Goal: Information Seeking & Learning: Learn about a topic

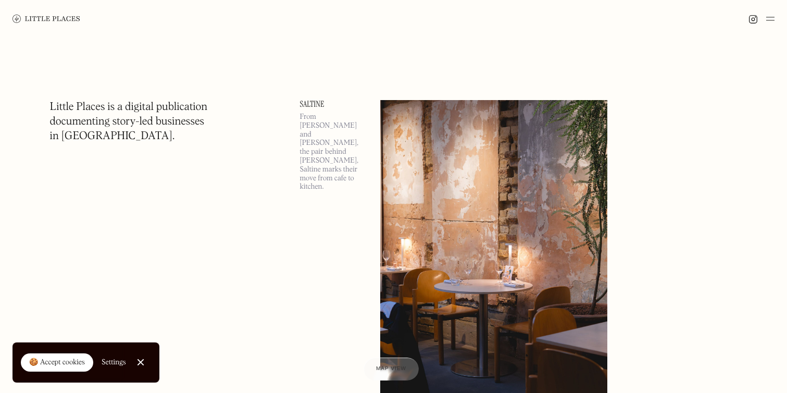
click at [771, 16] on img at bounding box center [770, 19] width 8 height 13
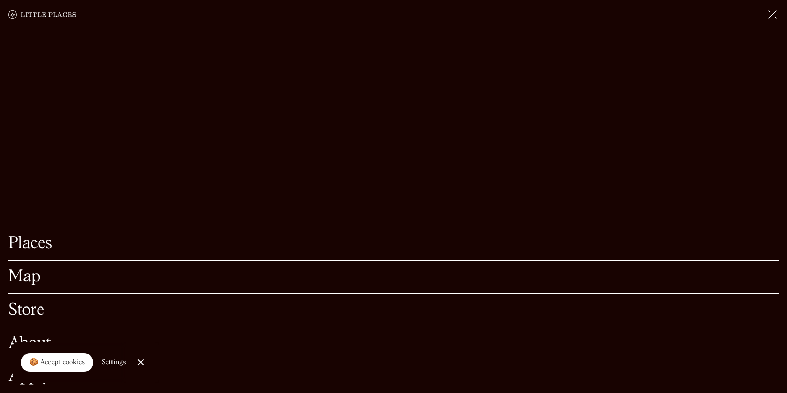
click at [24, 280] on link "Map" at bounding box center [393, 277] width 771 height 16
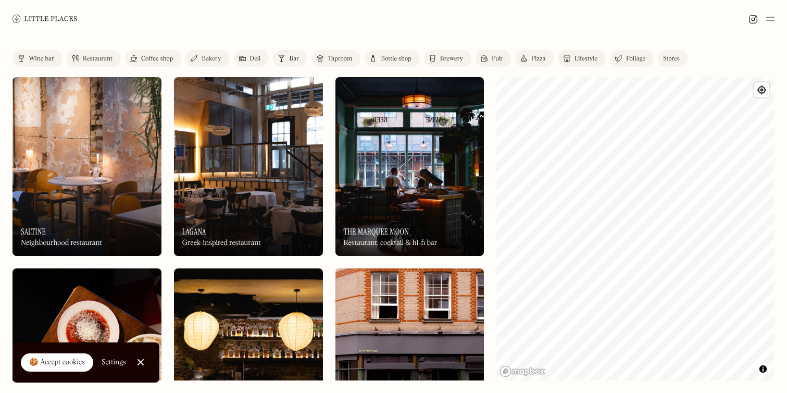
click at [166, 56] on div "Coffee shop" at bounding box center [157, 59] width 32 height 6
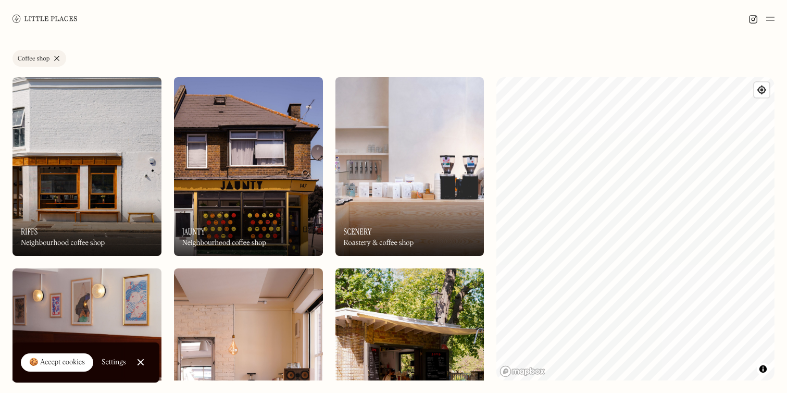
click at [291, 169] on img at bounding box center [248, 166] width 149 height 179
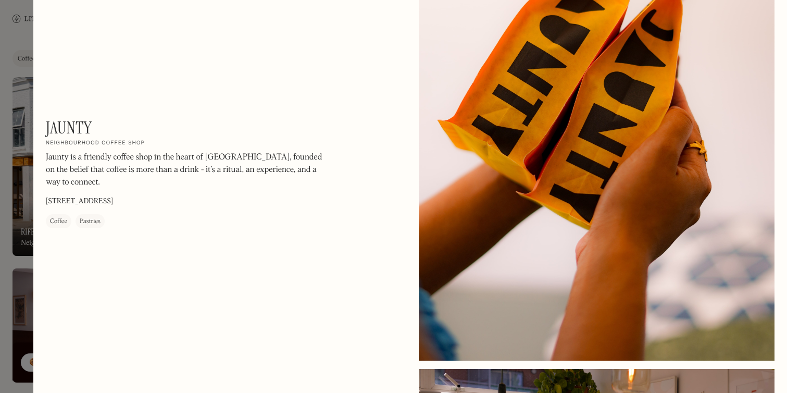
scroll to position [538, 0]
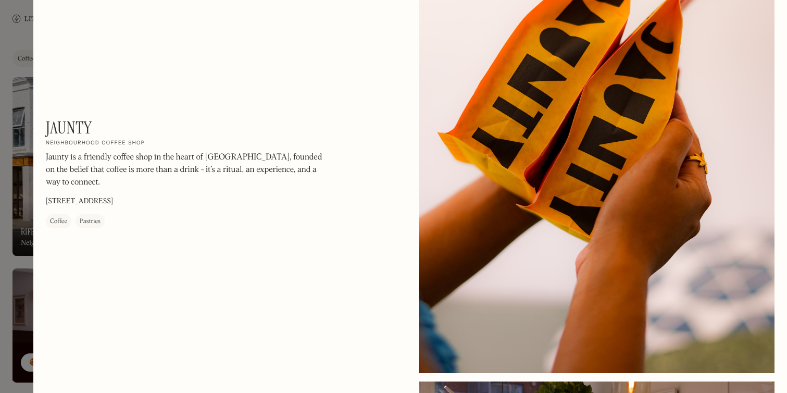
click at [68, 132] on h1 "Jaunty" at bounding box center [69, 128] width 46 height 20
copy h1 "Jaunty"
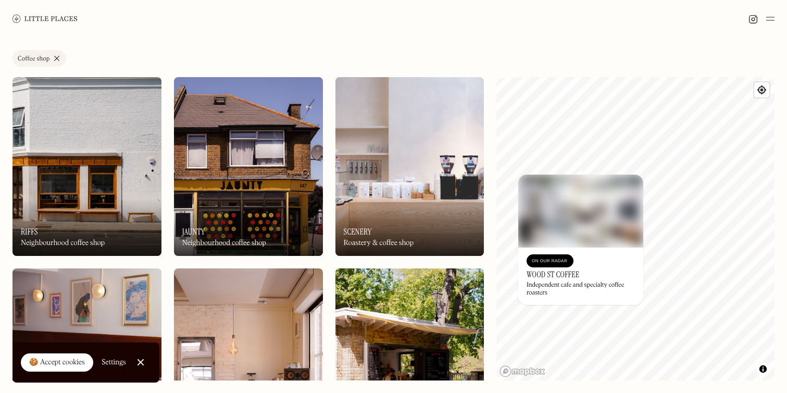
click at [574, 202] on img at bounding box center [580, 211] width 125 height 73
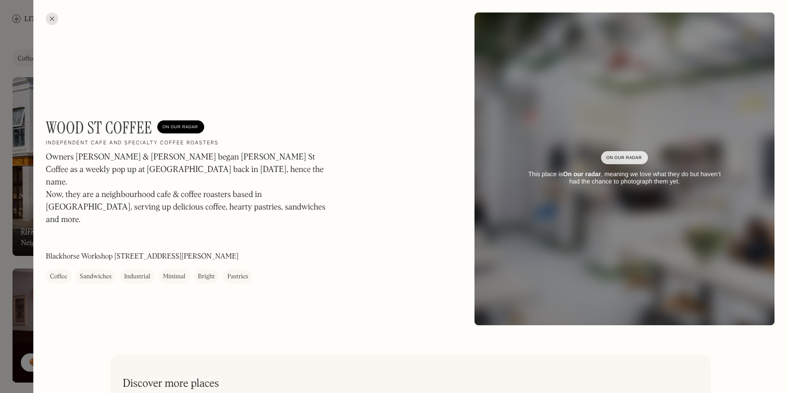
click at [136, 129] on h1 "Wood St Coffee" at bounding box center [99, 128] width 106 height 20
drag, startPoint x: 136, startPoint y: 129, endPoint x: 60, endPoint y: 130, distance: 75.6
click at [60, 130] on h1 "Wood St Coffee" at bounding box center [99, 128] width 106 height 20
copy h1 "Wood St Coffee"
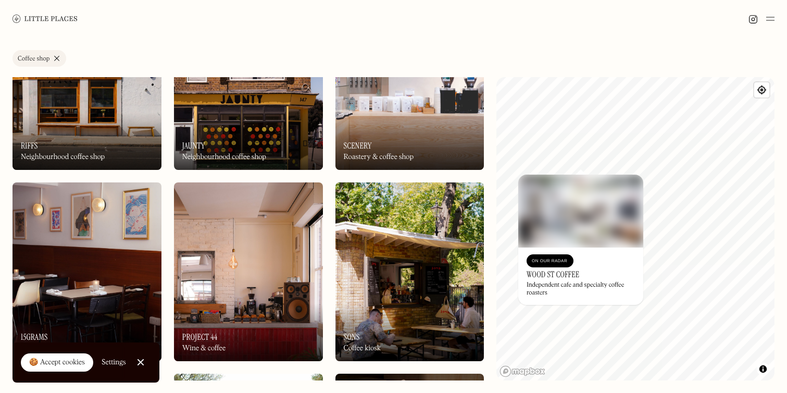
scroll to position [88, 0]
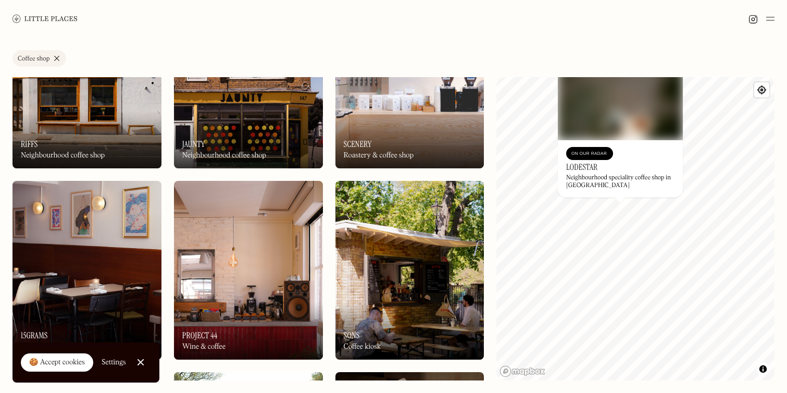
click at [630, 99] on img at bounding box center [620, 103] width 125 height 73
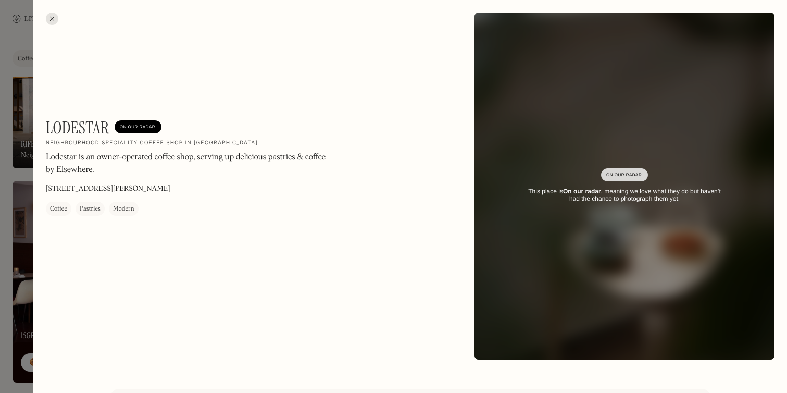
click at [78, 132] on h1 "Lodestar" at bounding box center [78, 128] width 64 height 20
copy h1 "Lodestar"
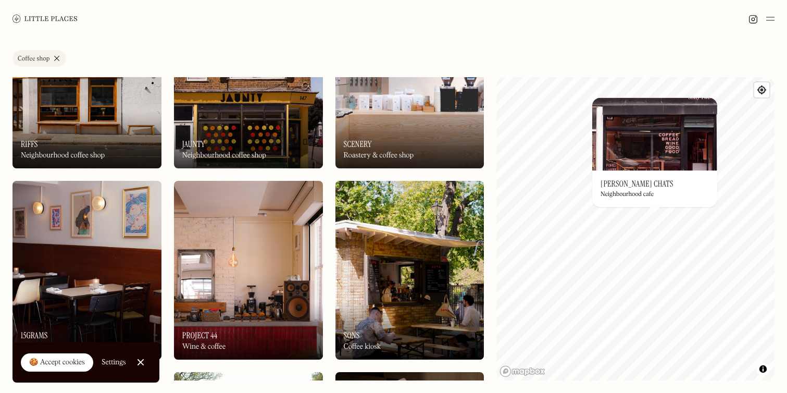
click at [658, 133] on img at bounding box center [654, 133] width 125 height 73
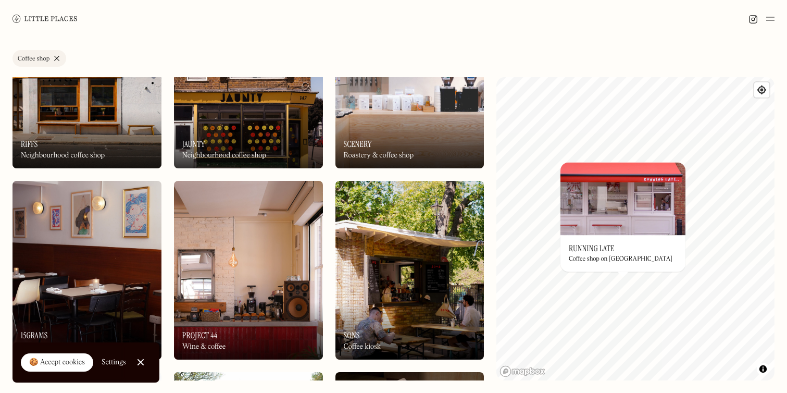
click at [626, 225] on img at bounding box center [623, 198] width 125 height 73
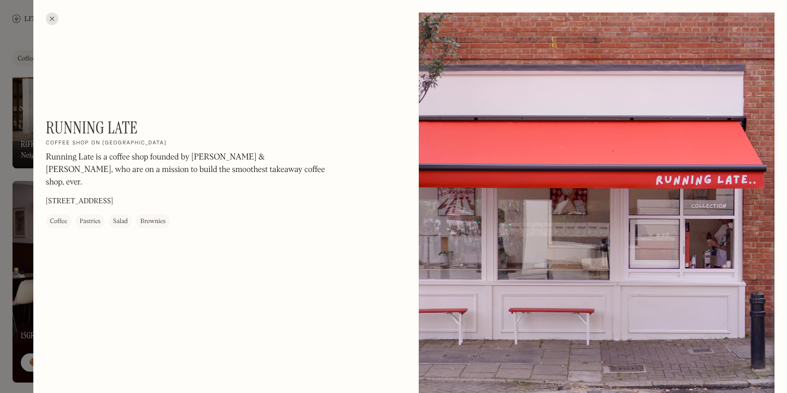
click at [71, 118] on h1 "Running Late" at bounding box center [92, 128] width 92 height 20
click at [71, 120] on h1 "Running Late" at bounding box center [92, 128] width 92 height 20
drag, startPoint x: 71, startPoint y: 120, endPoint x: 117, endPoint y: 121, distance: 45.9
click at [117, 121] on h1 "Running Late" at bounding box center [92, 128] width 92 height 20
copy h1 "Running Late"
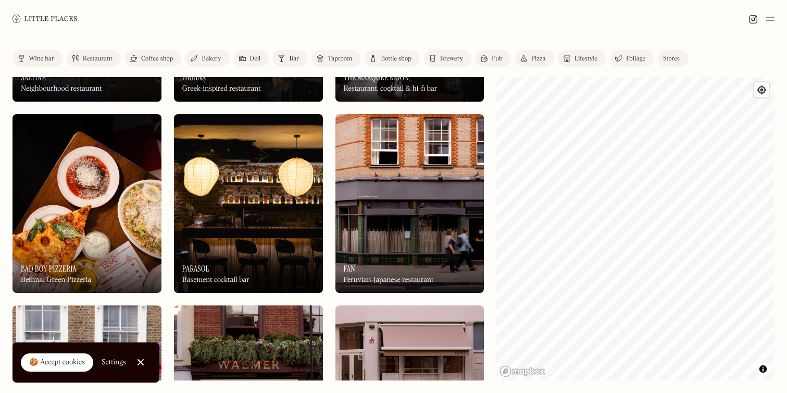
scroll to position [167, 0]
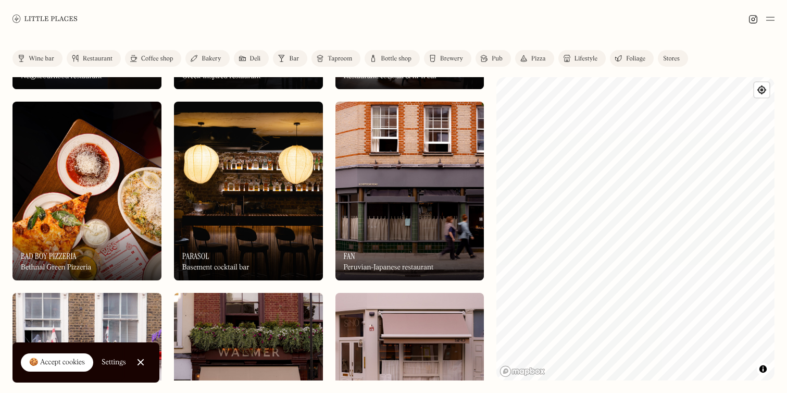
click at [277, 195] on img at bounding box center [248, 191] width 149 height 179
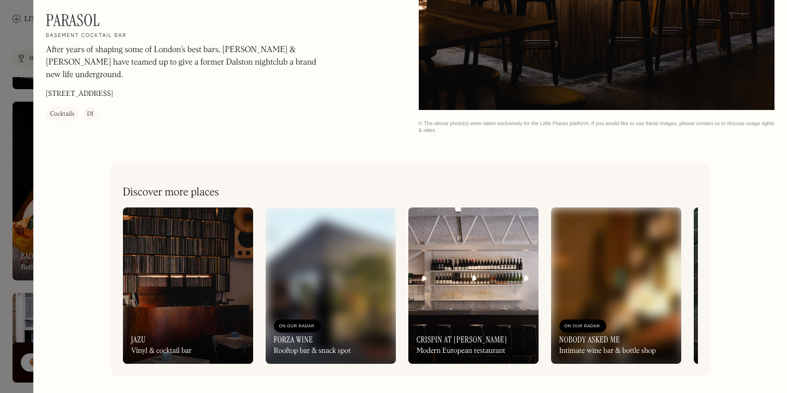
scroll to position [1715, 0]
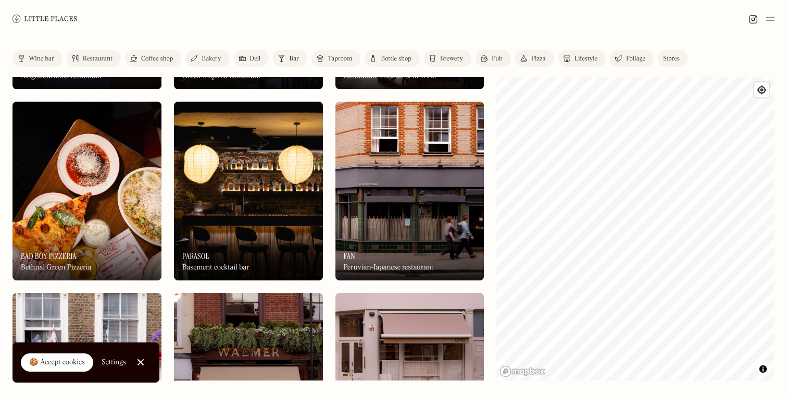
click at [389, 191] on img at bounding box center [410, 191] width 149 height 179
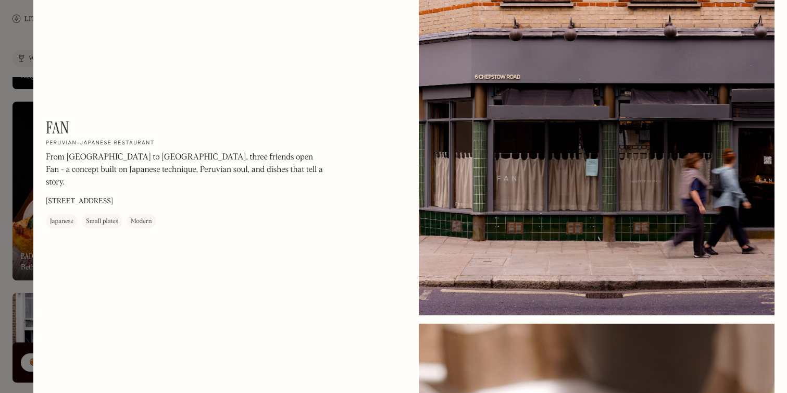
scroll to position [150, 0]
